Goal: Contribute content: Contribute content

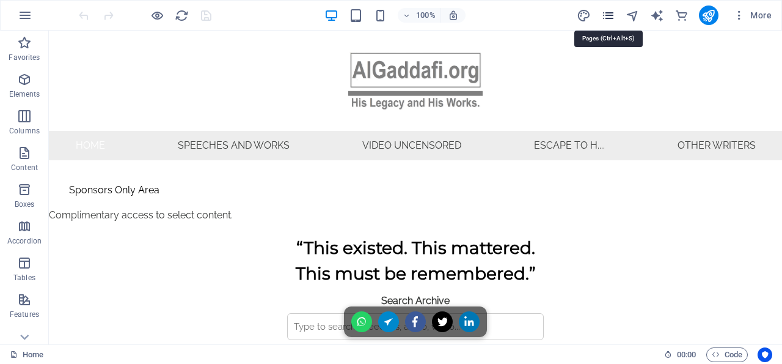
click at [612, 14] on icon "pages" at bounding box center [608, 16] width 14 height 14
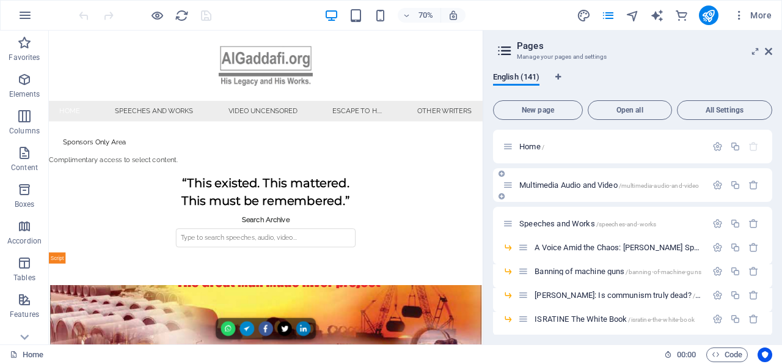
click at [599, 184] on span "Multimedia Audio and Video /multimedia-audio-and-video" at bounding box center [609, 184] width 180 height 9
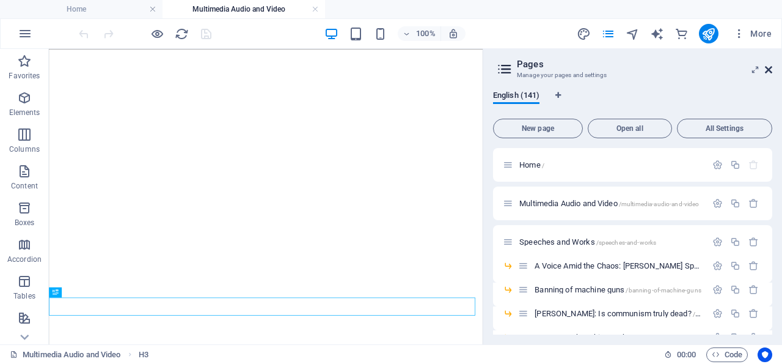
click at [769, 68] on icon at bounding box center [768, 70] width 7 height 10
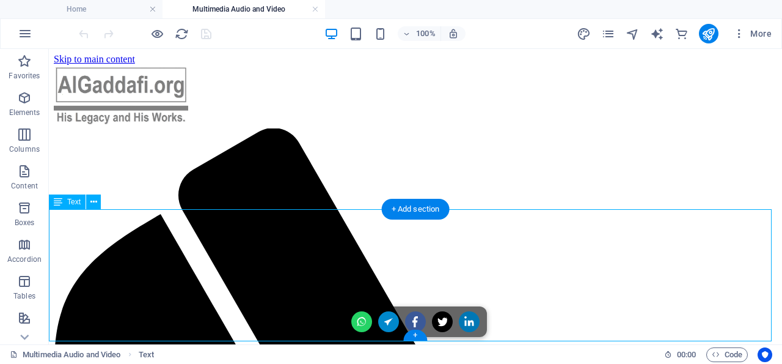
scroll to position [862, 0]
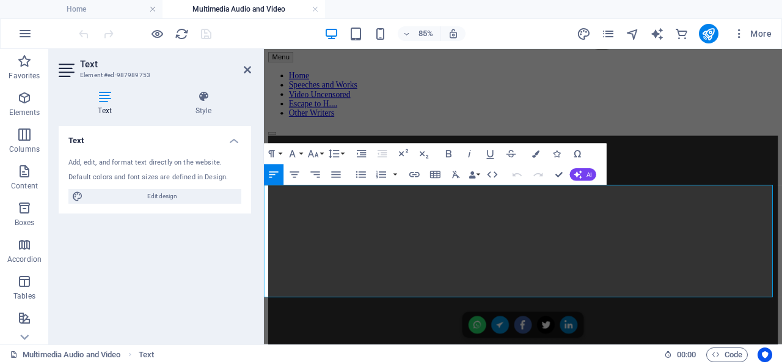
drag, startPoint x: 312, startPoint y: 259, endPoint x: 282, endPoint y: 259, distance: 29.3
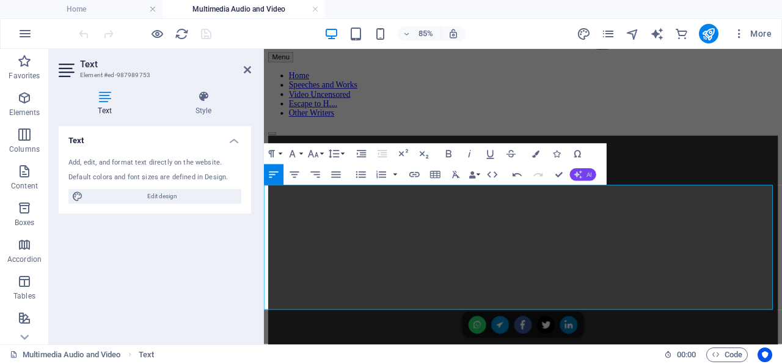
click at [582, 173] on button "AI" at bounding box center [583, 175] width 26 height 12
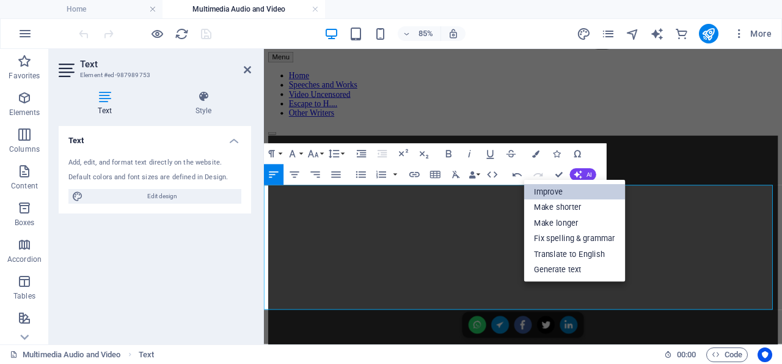
click at [568, 192] on link "Improve" at bounding box center [574, 192] width 101 height 16
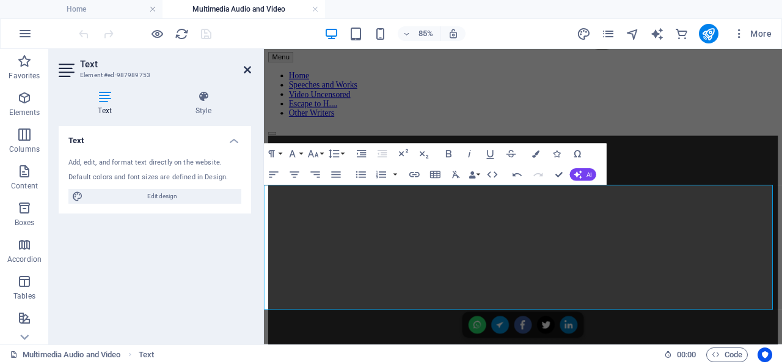
drag, startPoint x: 246, startPoint y: 68, endPoint x: 353, endPoint y: 110, distance: 114.7
click at [246, 68] on icon at bounding box center [247, 70] width 7 height 10
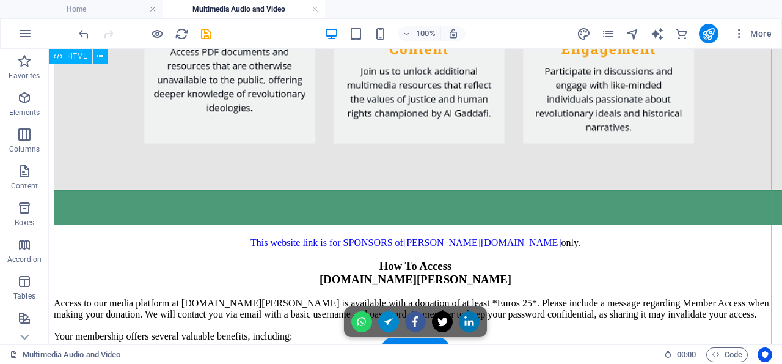
scroll to position [3467, 0]
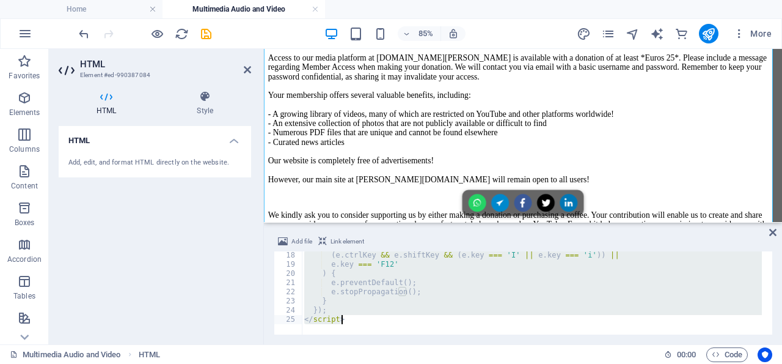
scroll to position [156, 0]
drag, startPoint x: 306, startPoint y: 254, endPoint x: 406, endPoint y: 366, distance: 151.0
click at [406, 334] on div "( e . ctrlKey && e . shiftKey && ( e . key === 'I' || e . key === 'i' )) || e .…" at bounding box center [532, 292] width 460 height 83
type textarea "}); </script>"
click at [207, 33] on icon "save" at bounding box center [206, 34] width 14 height 14
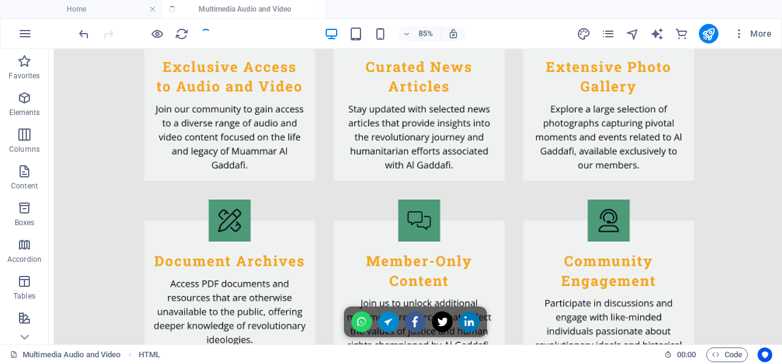
scroll to position [3423, 0]
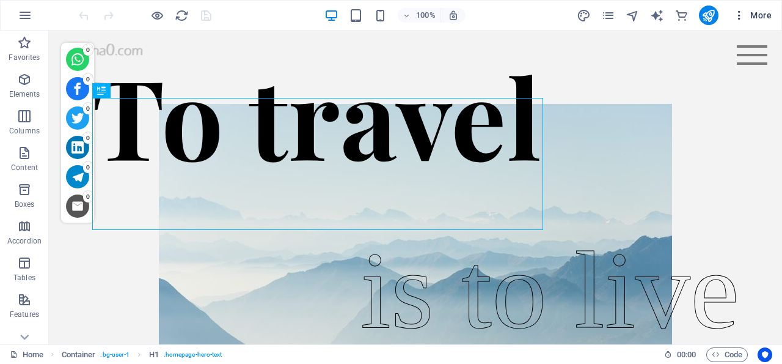
click at [741, 13] on icon "button" at bounding box center [739, 15] width 12 height 12
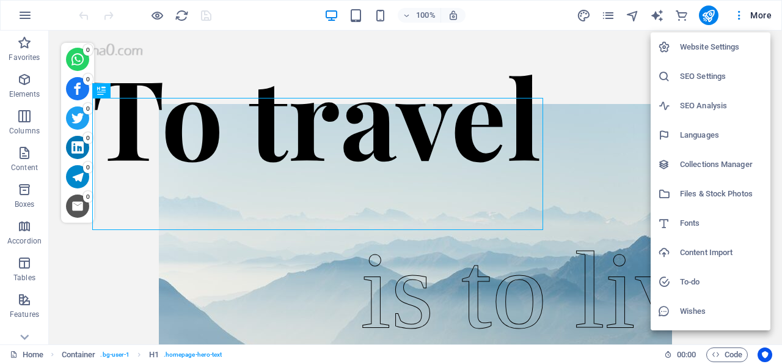
click at [713, 191] on h6 "Files & Stock Photos" at bounding box center [721, 193] width 83 height 15
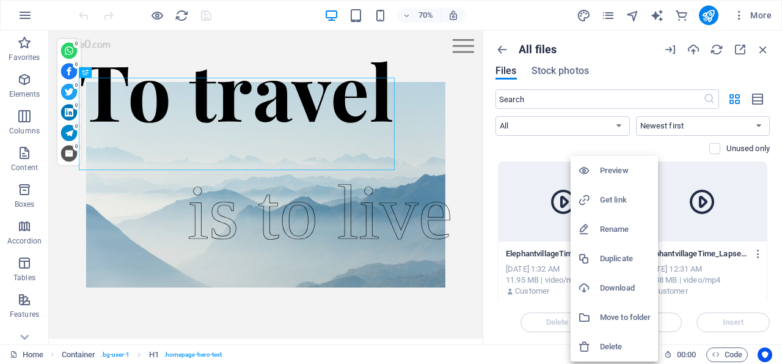
click at [617, 197] on h6 "Get link" at bounding box center [625, 199] width 51 height 15
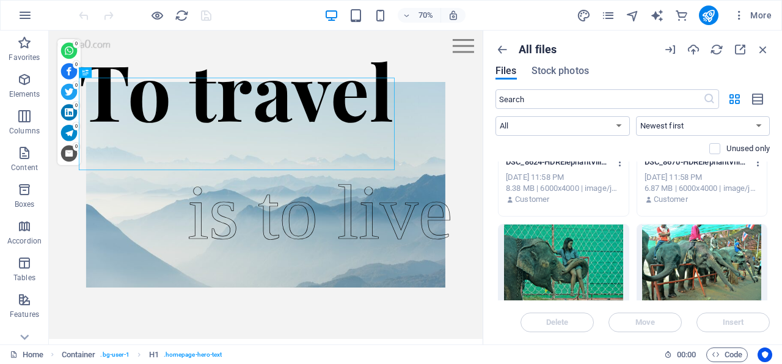
scroll to position [756, 0]
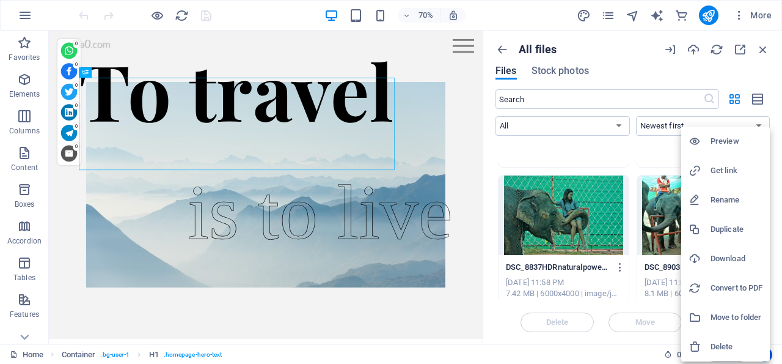
click at [731, 166] on h6 "Get link" at bounding box center [737, 170] width 52 height 15
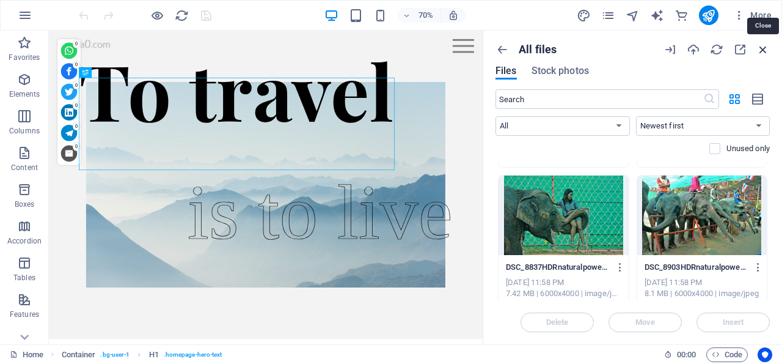
click at [764, 49] on icon "button" at bounding box center [762, 49] width 13 height 13
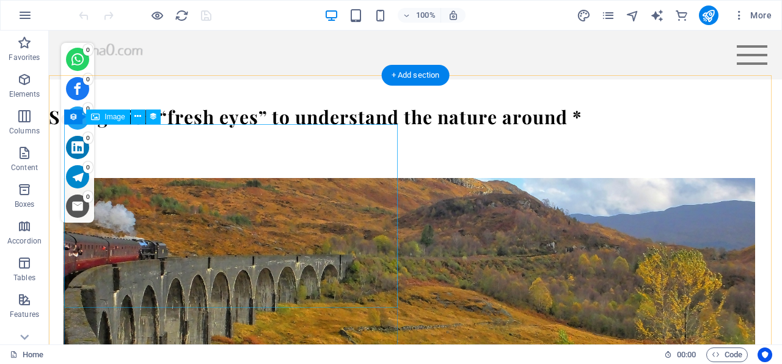
scroll to position [1843, 0]
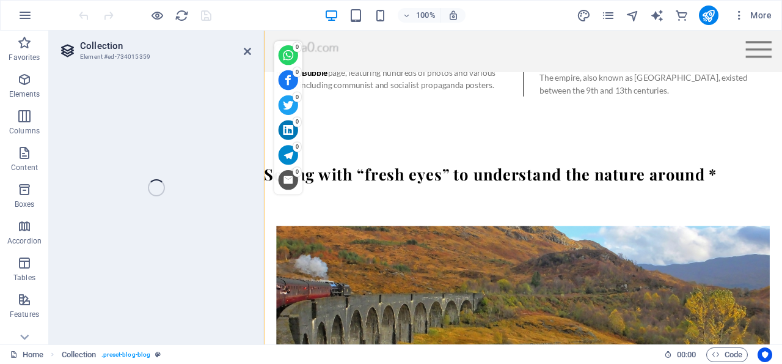
select select "columns.publishing_date_DESC"
select select "columns.status"
select select "columns.publishing_date"
select select "lte"
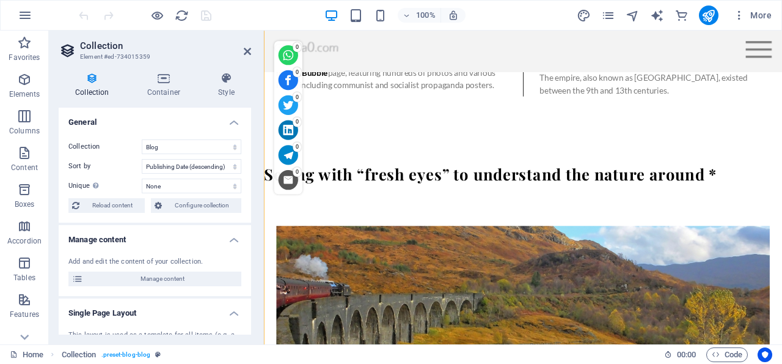
scroll to position [2417, 0]
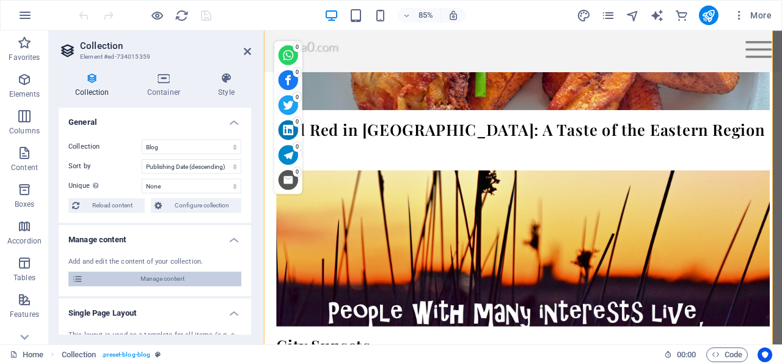
click at [145, 277] on span "Manage content" at bounding box center [162, 278] width 151 height 15
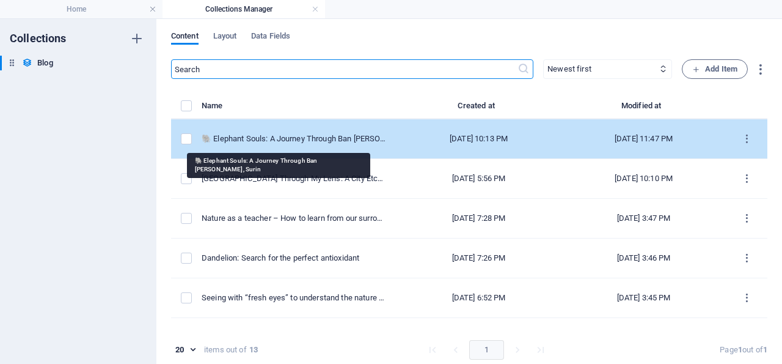
click at [269, 137] on div "🐘 Elephant Souls: A Journey Through Ban [PERSON_NAME], Surin" at bounding box center [294, 138] width 185 height 11
select select "Trending"
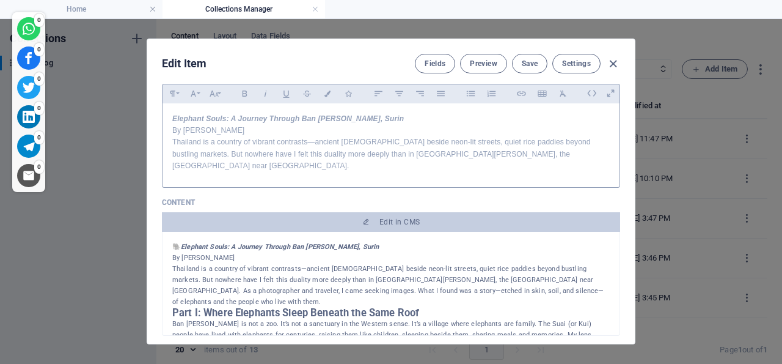
scroll to position [117, 0]
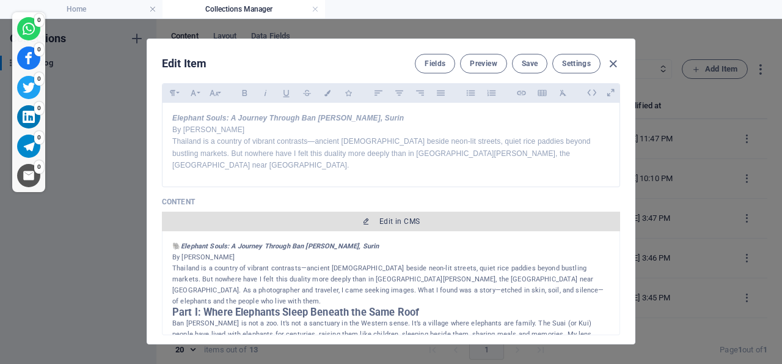
click at [379, 226] on span "Edit in CMS" at bounding box center [399, 221] width 40 height 10
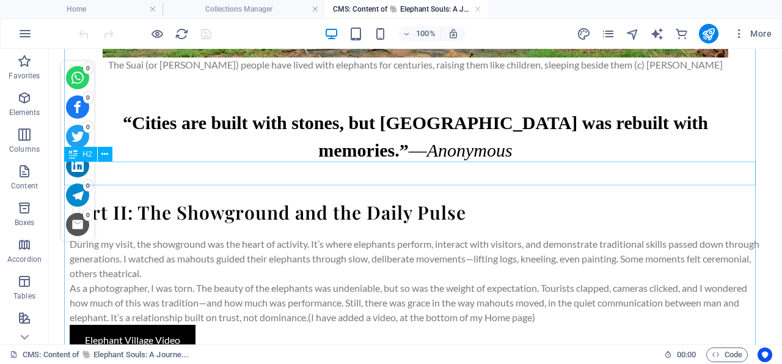
scroll to position [763, 0]
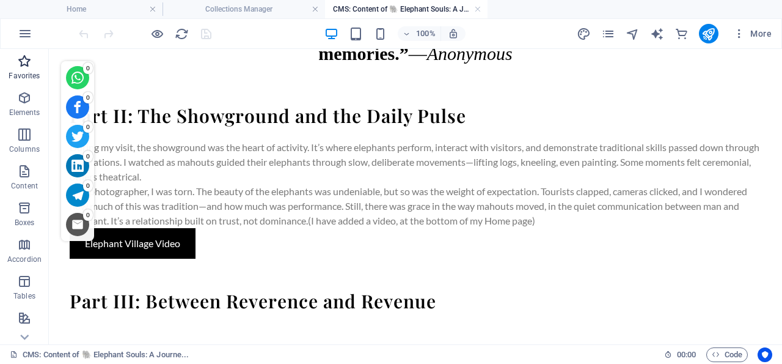
drag, startPoint x: 22, startPoint y: 133, endPoint x: 40, endPoint y: 79, distance: 57.2
click at [21, 133] on icon "button" at bounding box center [24, 134] width 15 height 15
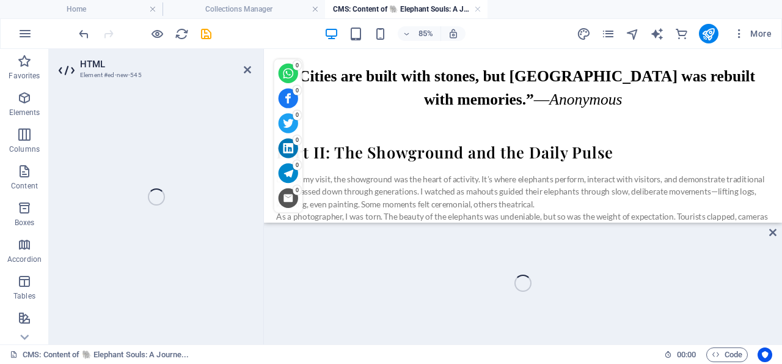
scroll to position [861, 0]
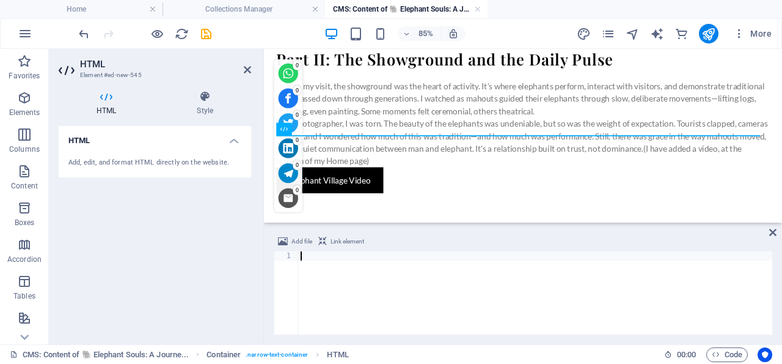
click at [306, 257] on div at bounding box center [535, 301] width 474 height 101
paste textarea "</script>"
type textarea "</script>"
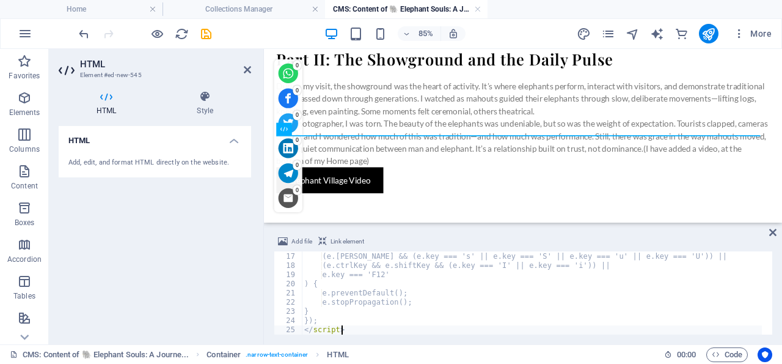
scroll to position [146, 0]
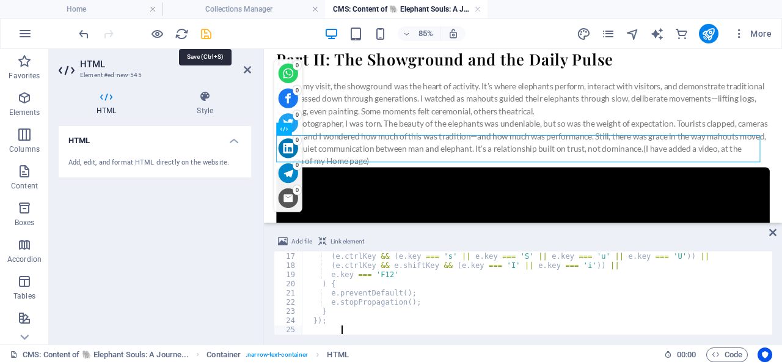
click at [206, 33] on icon "save" at bounding box center [206, 34] width 14 height 14
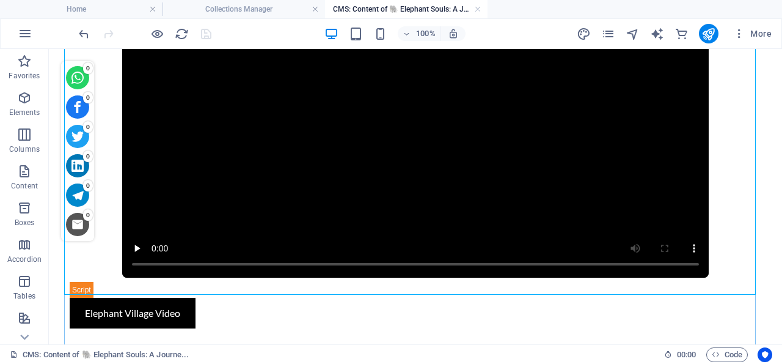
scroll to position [1047, 0]
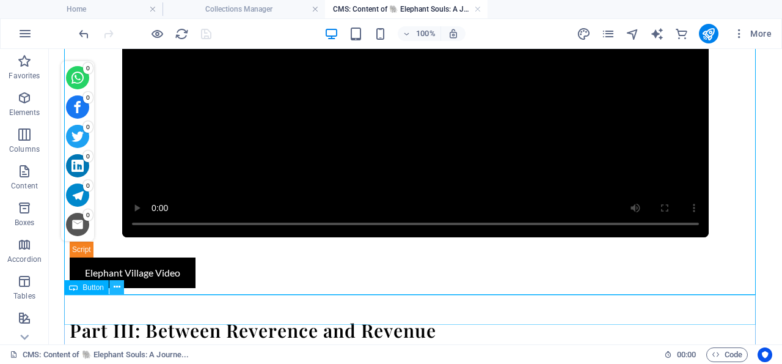
click at [116, 285] on icon at bounding box center [117, 286] width 7 height 13
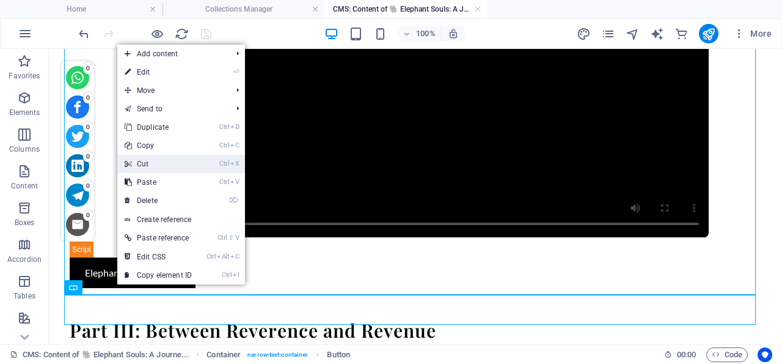
drag, startPoint x: 153, startPoint y: 163, endPoint x: 98, endPoint y: 122, distance: 68.9
click at [153, 163] on link "Ctrl X Cut" at bounding box center [158, 164] width 82 height 18
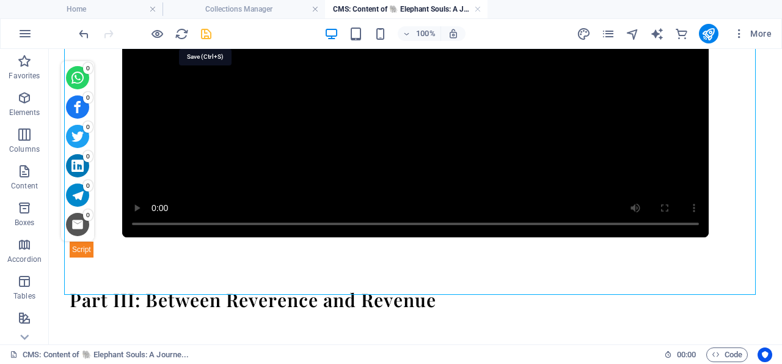
drag, startPoint x: 205, startPoint y: 31, endPoint x: 151, endPoint y: 1, distance: 62.1
click at [205, 31] on icon "save" at bounding box center [206, 34] width 14 height 14
click at [267, 6] on h4 "Collections Manager" at bounding box center [244, 8] width 163 height 13
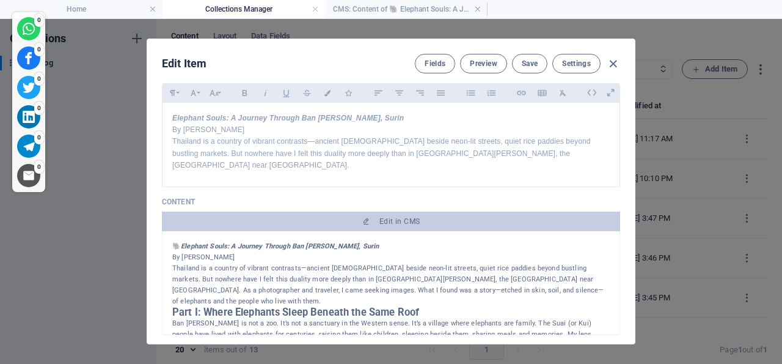
scroll to position [117, 0]
click at [524, 60] on span "Save" at bounding box center [530, 64] width 16 height 10
click at [607, 62] on icon "button" at bounding box center [613, 64] width 14 height 14
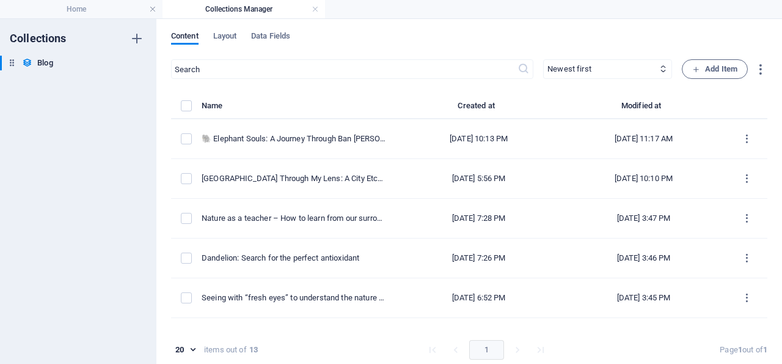
type input "[DATE]"
type input "elephant-souls-a-journey-through-ban-ta-[GEOGRAPHIC_DATA]-[GEOGRAPHIC_DATA]"
click at [94, 10] on h4 "Home" at bounding box center [81, 8] width 163 height 13
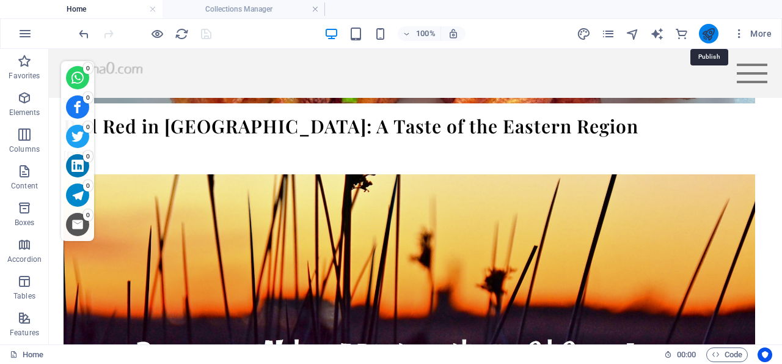
click at [711, 29] on icon "publish" at bounding box center [708, 34] width 14 height 14
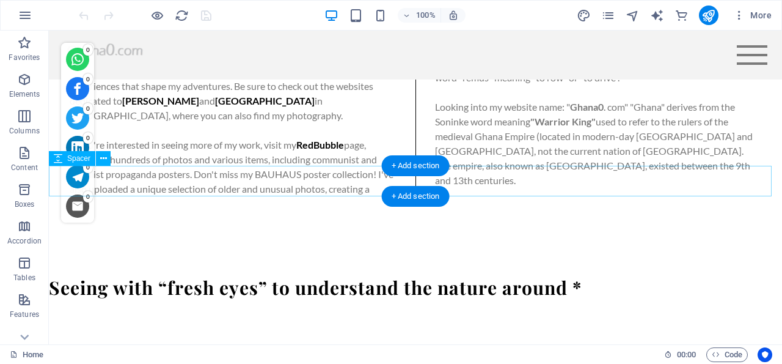
scroll to position [1843, 0]
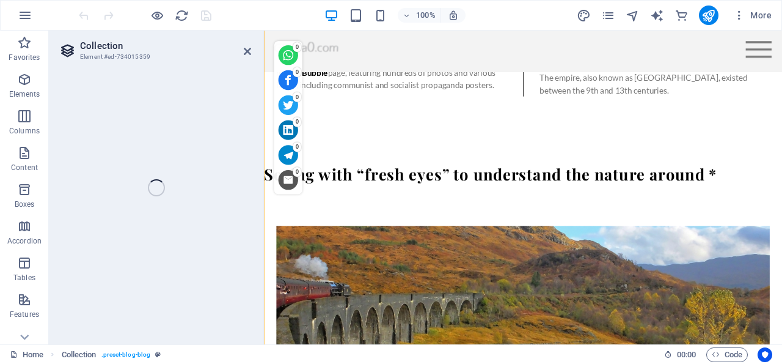
scroll to position [2417, 0]
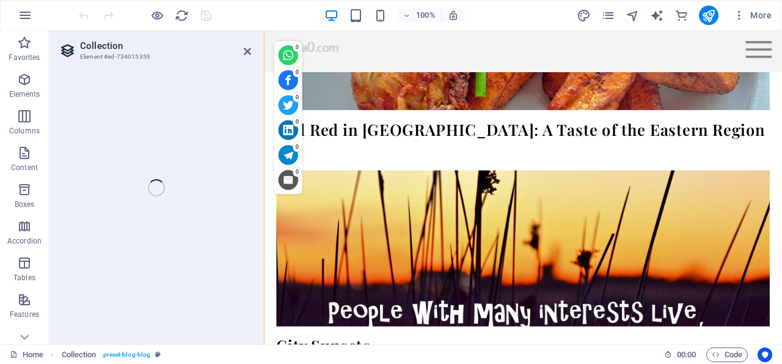
select select "columns.publishing_date_DESC"
select select "columns.status"
select select "columns.publishing_date"
select select "lte"
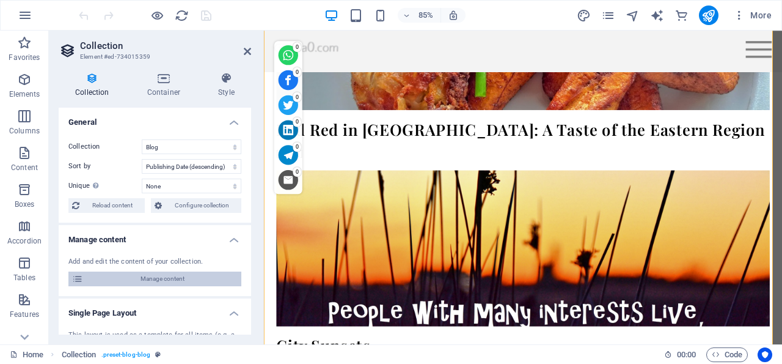
click at [155, 281] on span "Manage content" at bounding box center [162, 278] width 151 height 15
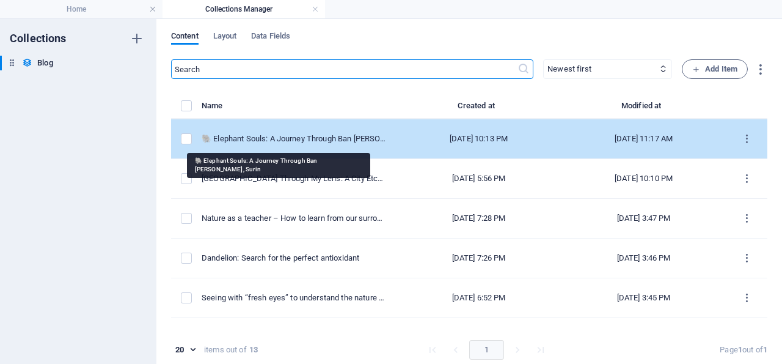
click at [290, 139] on div "🐘 Elephant Souls: A Journey Through Ban [PERSON_NAME], Surin" at bounding box center [294, 138] width 185 height 11
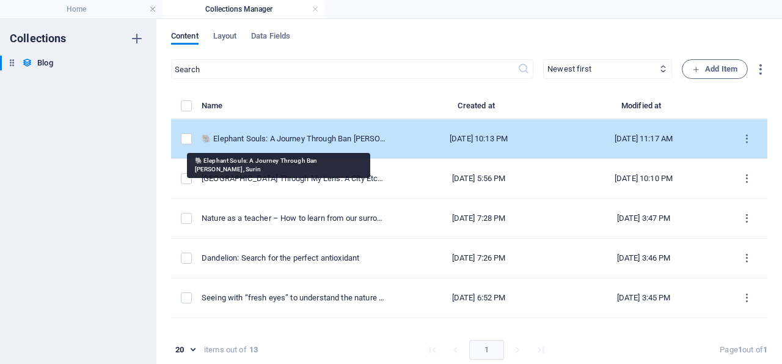
select select "Trending"
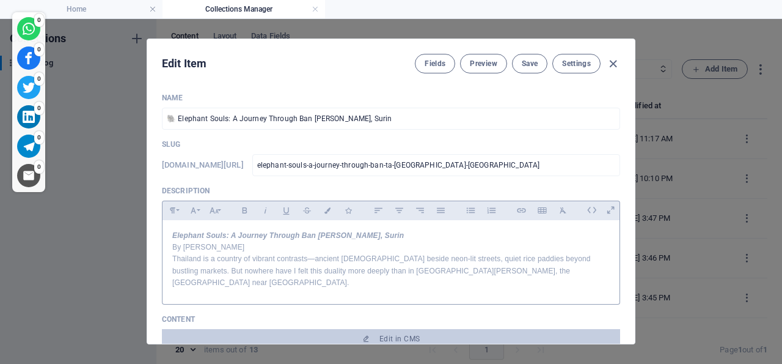
scroll to position [59, 0]
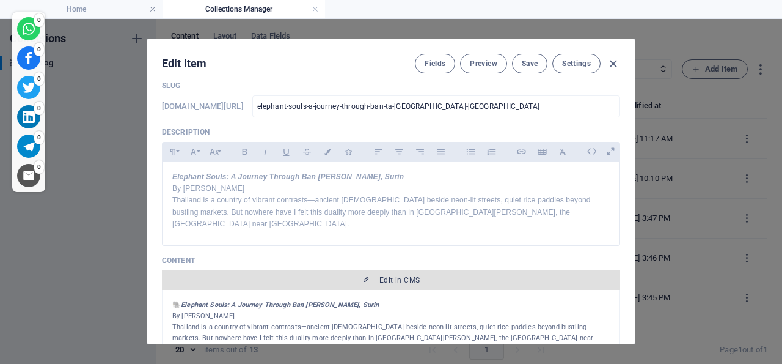
click at [379, 285] on span "Edit in CMS" at bounding box center [399, 280] width 40 height 10
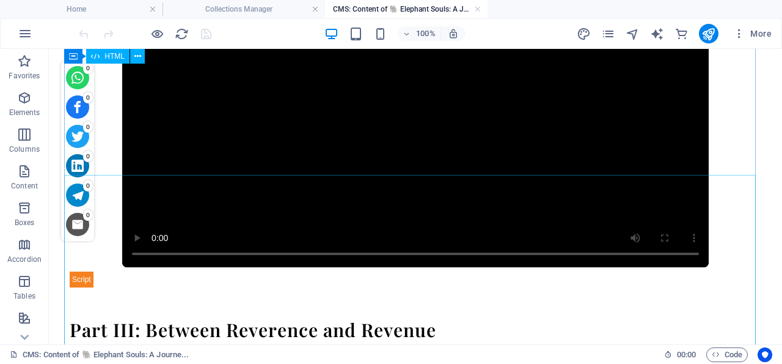
scroll to position [763, 0]
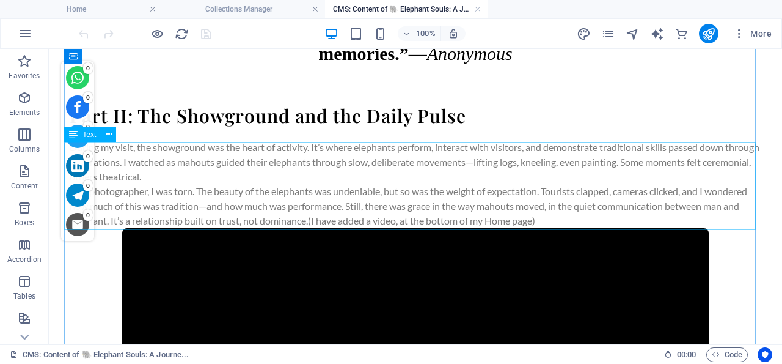
click at [420, 221] on div "During my visit, the showground was the heart of activity. It’s where elephants…" at bounding box center [416, 184] width 692 height 88
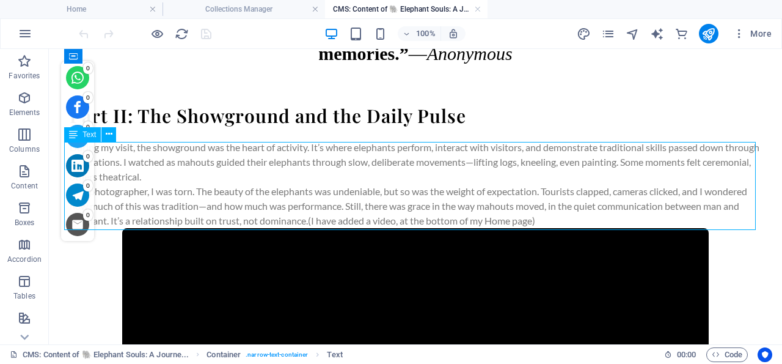
click at [420, 220] on div "During my visit, the showground was the heart of activity. It’s where elephants…" at bounding box center [416, 184] width 692 height 88
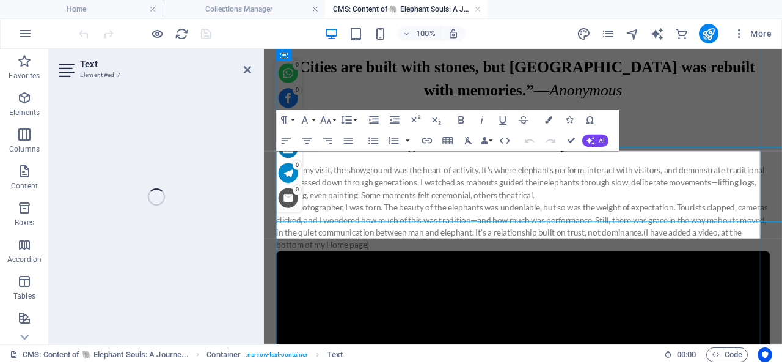
scroll to position [739, 0]
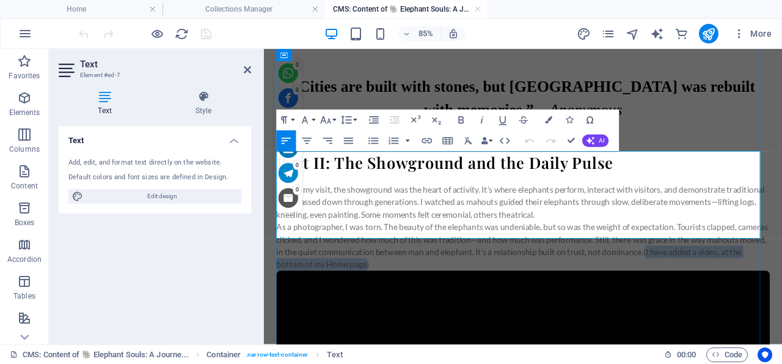
drag, startPoint x: 789, startPoint y: 249, endPoint x: 447, endPoint y: 264, distance: 342.5
click at [447, 264] on p "As a photographer, I was torn. The beauty of the elephants was undeniable, but …" at bounding box center [569, 280] width 581 height 59
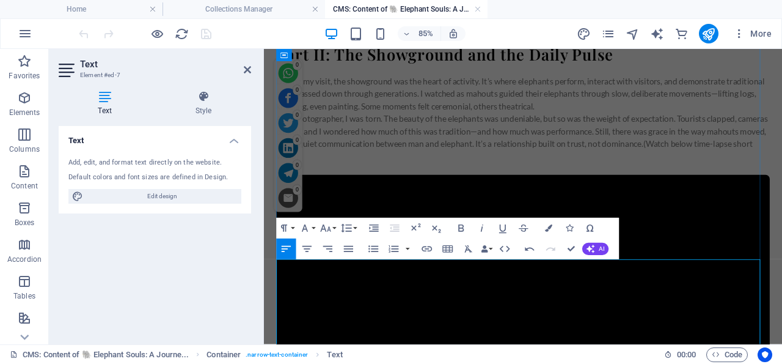
scroll to position [612, 0]
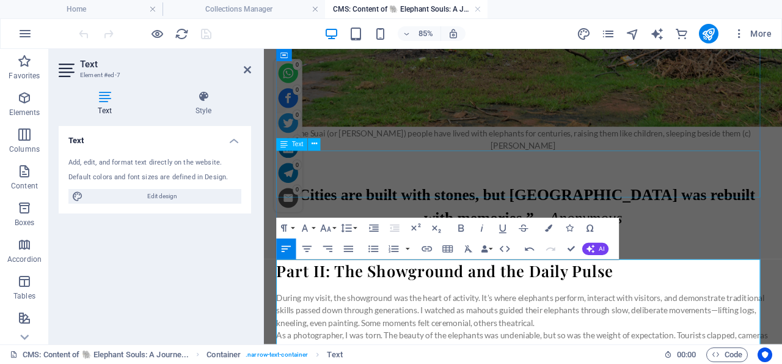
click at [435, 207] on div "“Cities are built with stones, but Berlin was rebuilt with memories.” — Anonymo…" at bounding box center [569, 234] width 581 height 55
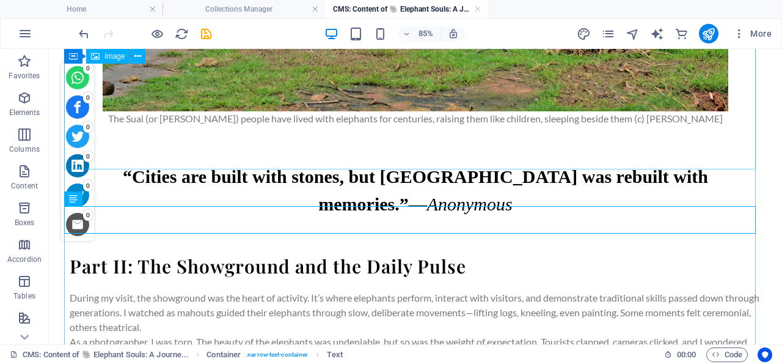
scroll to position [598, 0]
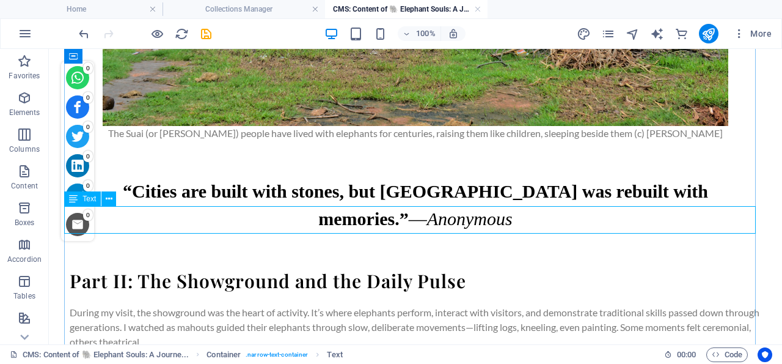
click at [398, 221] on div "“Cities are built with stones, but Berlin was rebuilt with memories.” — Anonymo…" at bounding box center [416, 204] width 692 height 55
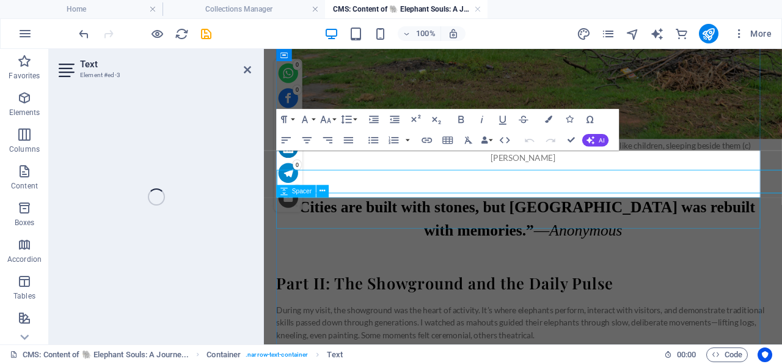
scroll to position [612, 0]
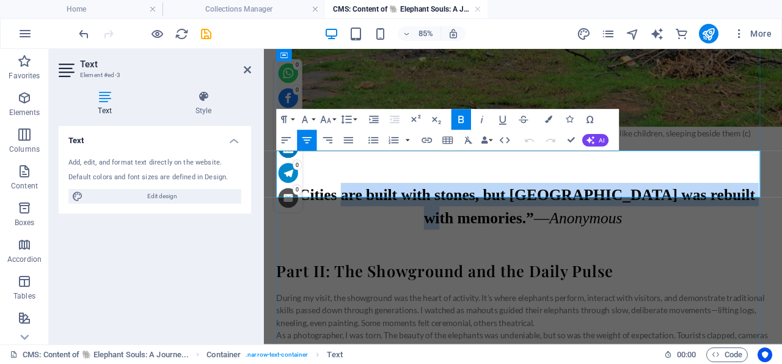
drag, startPoint x: 804, startPoint y: 181, endPoint x: 346, endPoint y: 184, distance: 457.1
click at [346, 210] on strong "“Cities are built with stones, but [GEOGRAPHIC_DATA] was rebuilt with memories.”" at bounding box center [569, 234] width 546 height 48
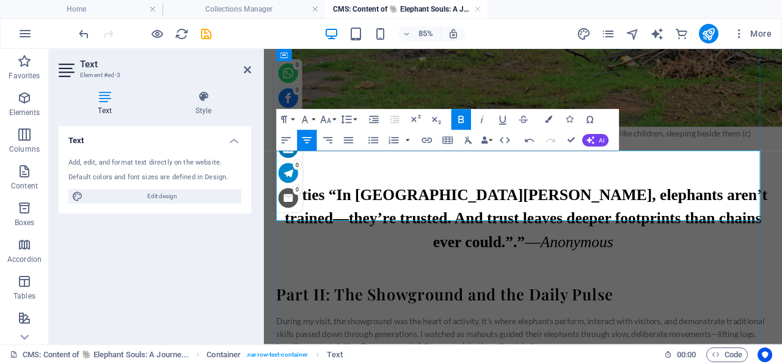
click at [358, 210] on strong "“Cities “In Ban Ta Klang, elephants aren’t trained—they’re trusted. And trust l…" at bounding box center [569, 247] width 575 height 75
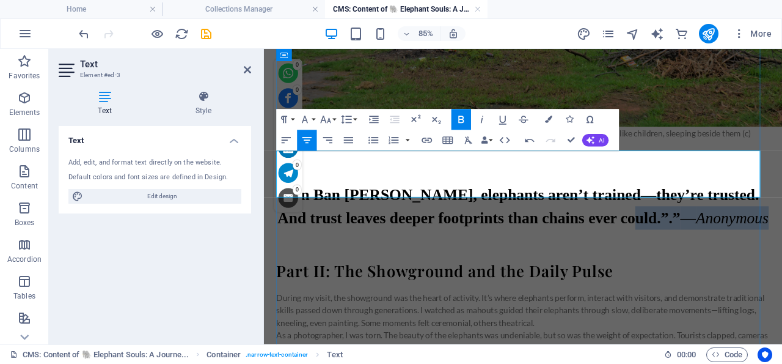
drag, startPoint x: 692, startPoint y: 212, endPoint x: 821, endPoint y: 214, distance: 129.0
click at [782, 214] on p "“In Ban Ta Klang, elephants aren’t trained—they’re trusted. And trust leaves de…" at bounding box center [569, 234] width 581 height 55
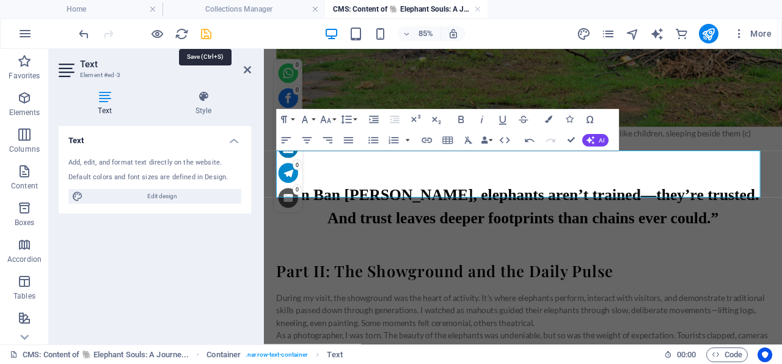
drag, startPoint x: 203, startPoint y: 33, endPoint x: 164, endPoint y: 7, distance: 46.8
click at [203, 33] on icon "save" at bounding box center [206, 34] width 14 height 14
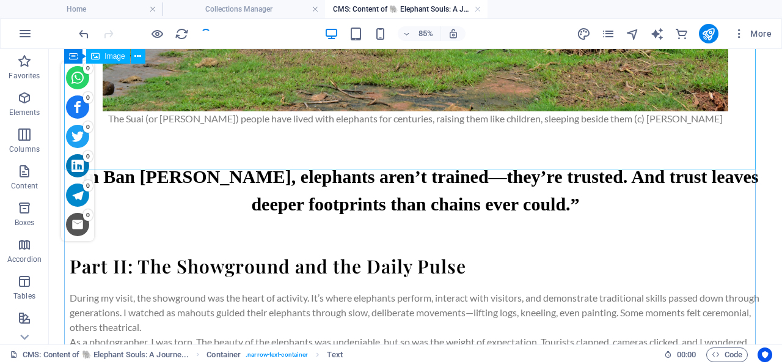
scroll to position [598, 0]
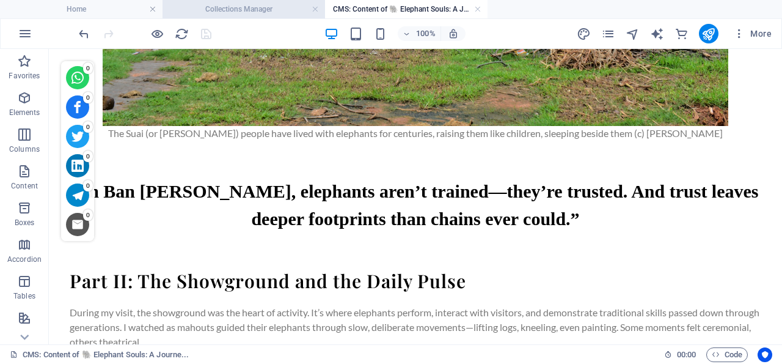
click at [251, 7] on h4 "Collections Manager" at bounding box center [244, 8] width 163 height 13
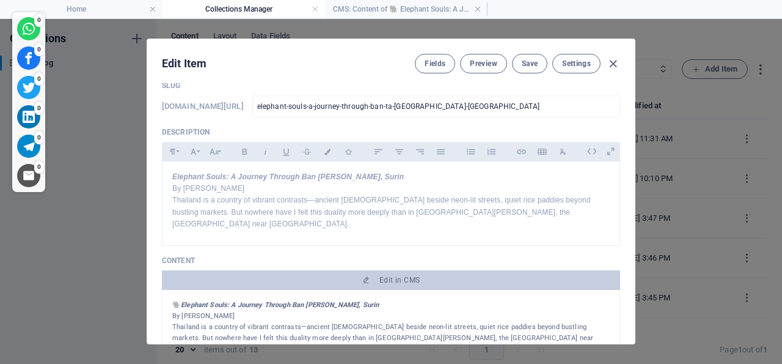
scroll to position [59, 0]
click at [530, 62] on span "Save" at bounding box center [530, 64] width 16 height 10
click at [606, 62] on icon "button" at bounding box center [613, 64] width 14 height 14
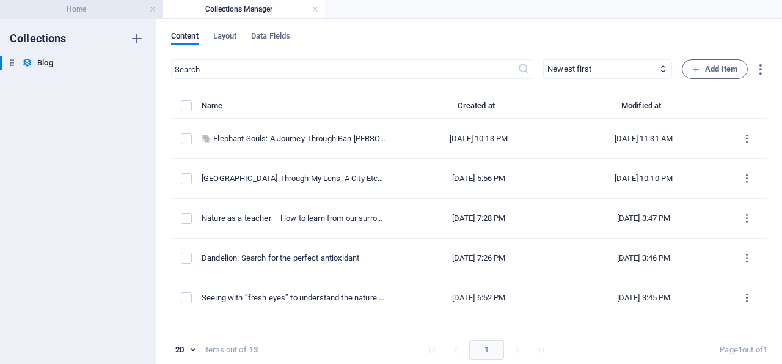
click at [82, 6] on h4 "Home" at bounding box center [81, 8] width 163 height 13
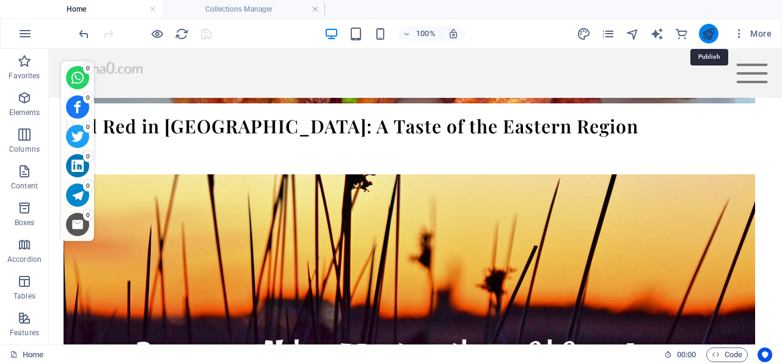
click at [711, 34] on icon "publish" at bounding box center [708, 34] width 14 height 14
